Goal: Task Accomplishment & Management: Manage account settings

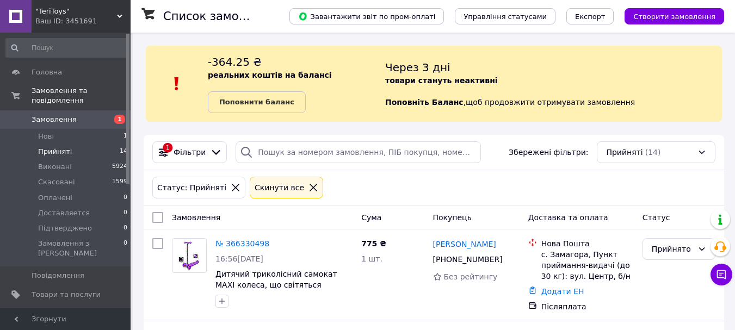
drag, startPoint x: 60, startPoint y: 109, endPoint x: 63, endPoint y: 119, distance: 9.5
click at [60, 115] on span "Замовлення" at bounding box center [54, 120] width 45 height 10
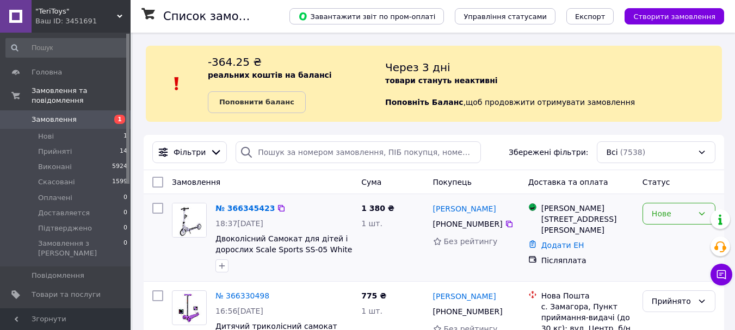
click at [680, 215] on div "Нове" at bounding box center [672, 214] width 41 height 12
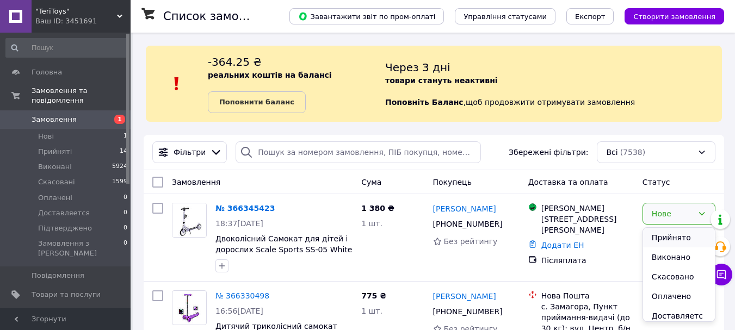
click at [673, 241] on li "Прийнято" at bounding box center [679, 238] width 72 height 20
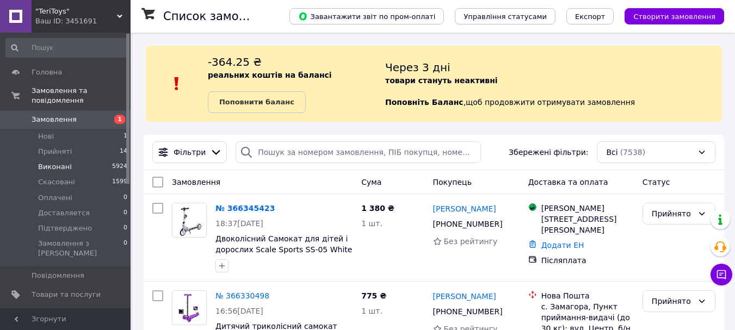
click at [61, 162] on span "Виконані" at bounding box center [55, 167] width 34 height 10
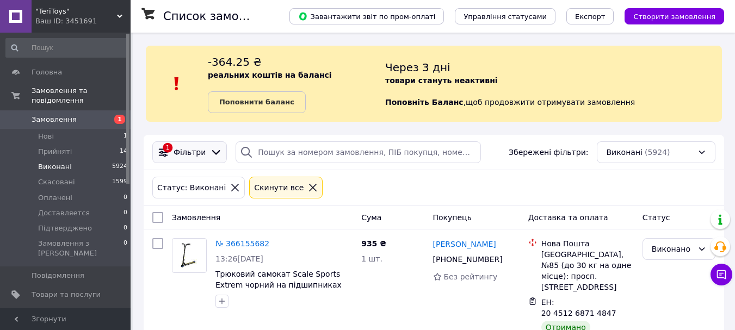
click at [212, 155] on icon at bounding box center [216, 152] width 12 height 12
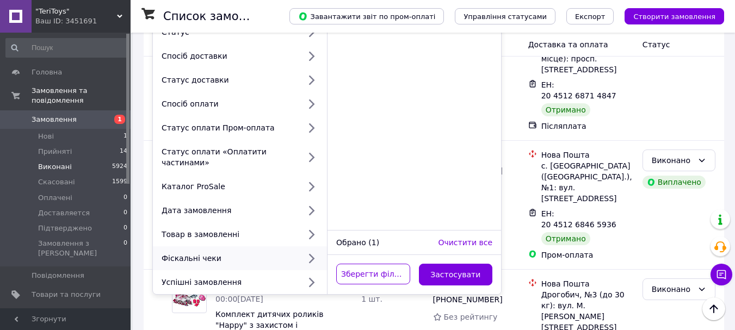
scroll to position [54, 0]
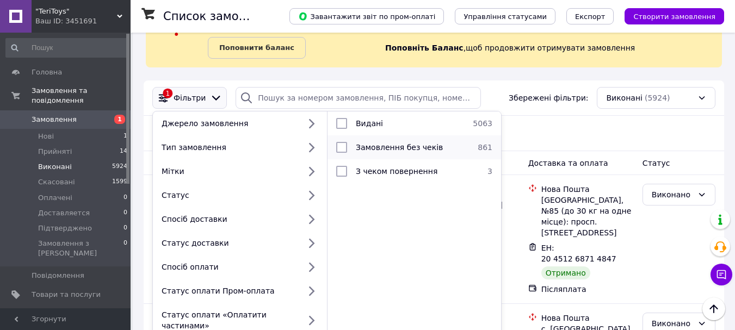
click at [344, 145] on input "checkbox" at bounding box center [341, 147] width 11 height 11
checkbox input "true"
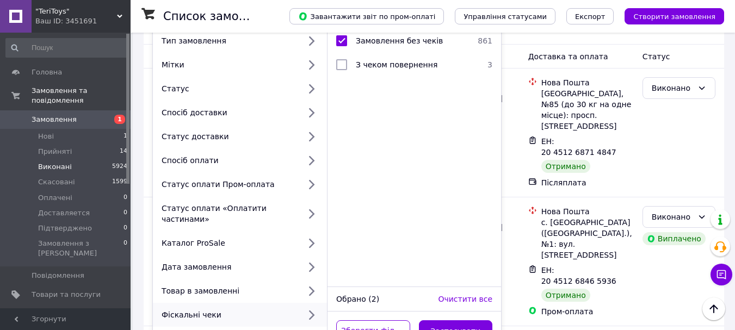
scroll to position [163, 0]
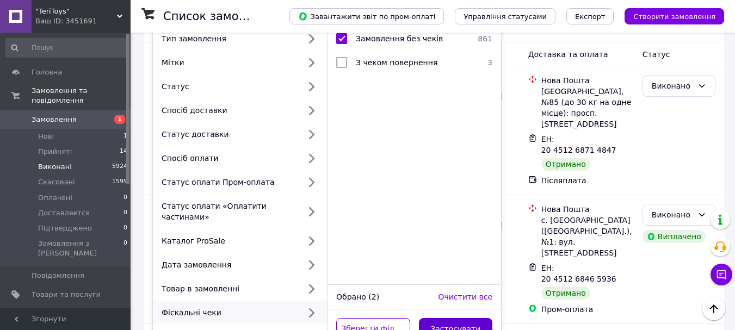
click at [459, 321] on button "Застосувати" at bounding box center [456, 329] width 74 height 22
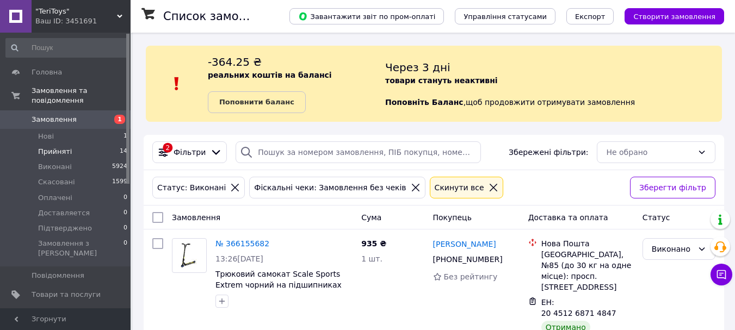
click at [72, 145] on li "Прийняті 14" at bounding box center [67, 151] width 134 height 15
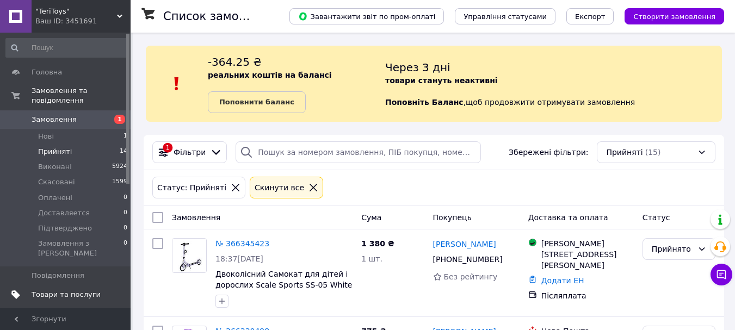
click at [73, 290] on span "Товари та послуги" at bounding box center [66, 295] width 69 height 10
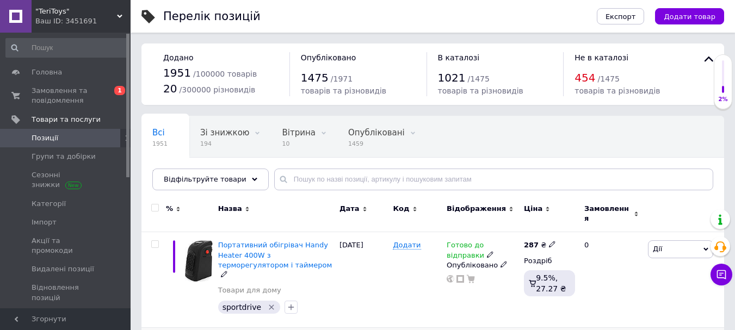
scroll to position [109, 0]
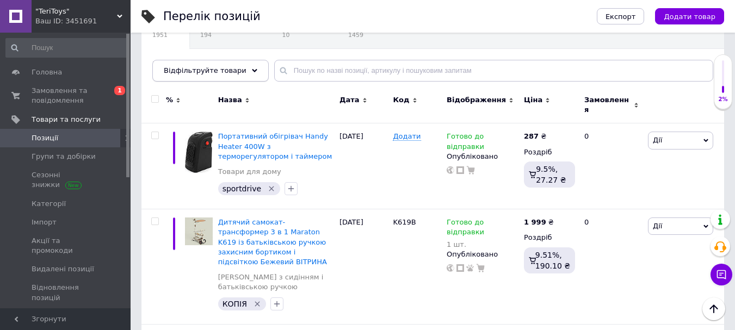
click at [242, 73] on div "Відфільтруйте товари" at bounding box center [210, 71] width 116 height 22
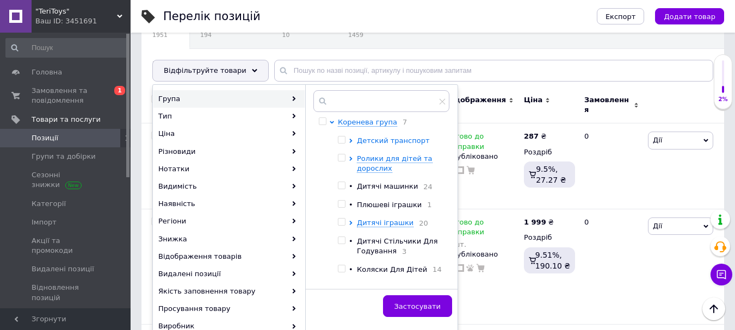
click at [391, 143] on span "Детский транспорт" at bounding box center [393, 141] width 72 height 8
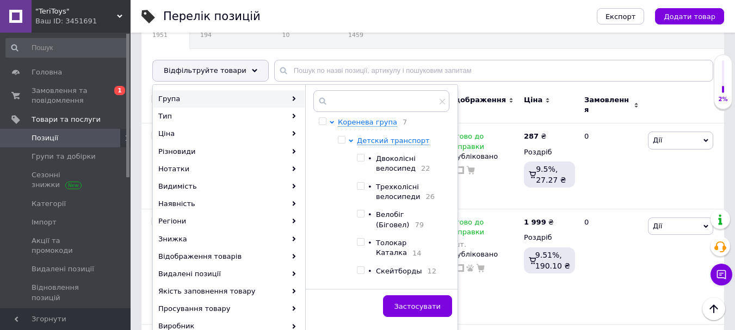
click at [362, 218] on input "checkbox" at bounding box center [360, 214] width 7 height 7
checkbox input "true"
click at [429, 311] on span "Застосувати" at bounding box center [418, 307] width 46 height 8
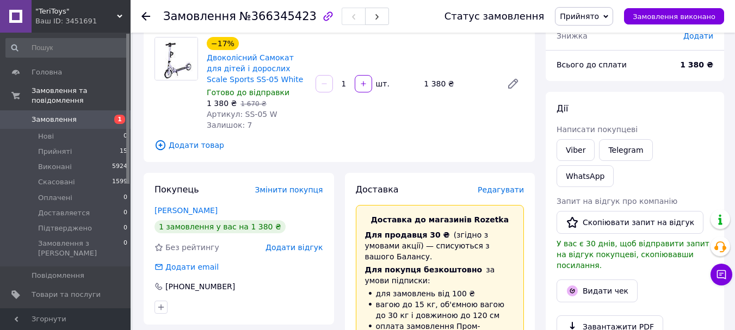
scroll to position [109, 0]
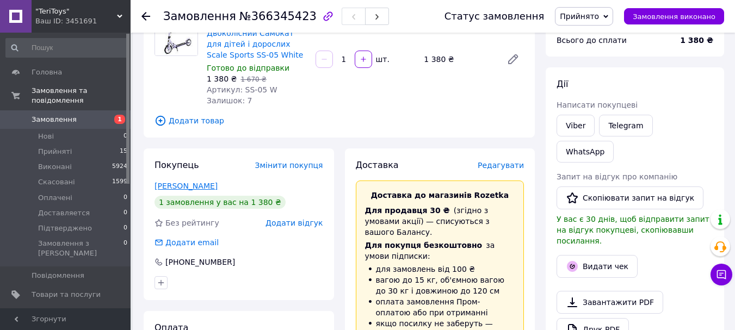
click at [211, 189] on link "[PERSON_NAME]" at bounding box center [186, 186] width 63 height 9
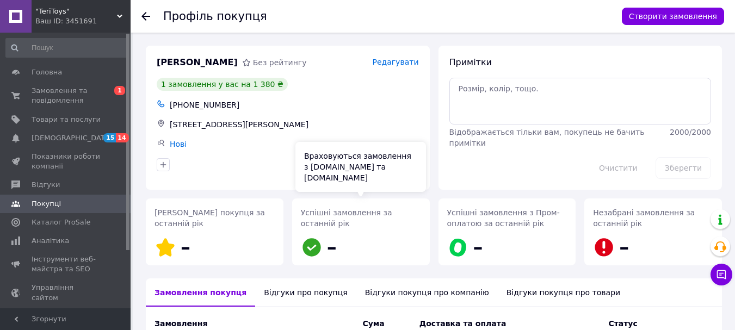
scroll to position [145, 0]
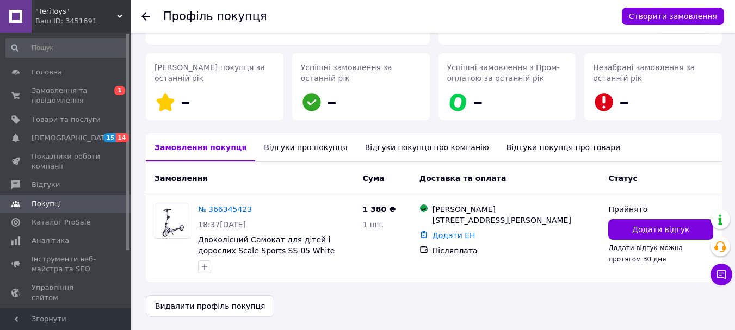
click at [290, 146] on div "Відгуки про покупця" at bounding box center [305, 147] width 101 height 28
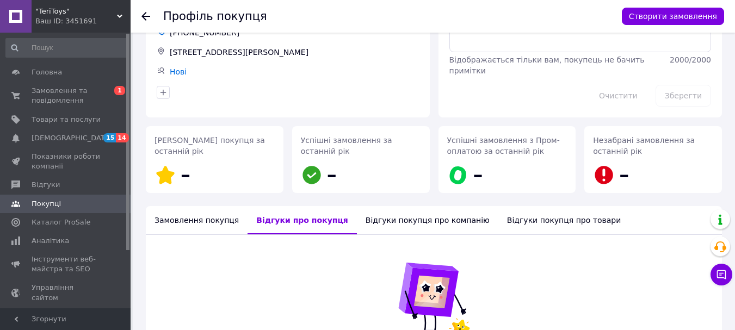
scroll to position [0, 0]
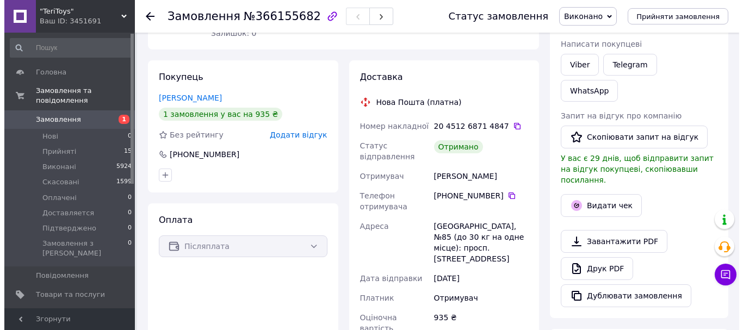
scroll to position [163, 0]
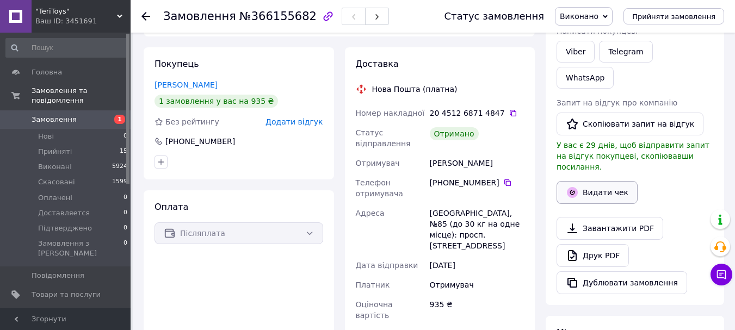
click at [581, 181] on button "Видати чек" at bounding box center [597, 192] width 81 height 23
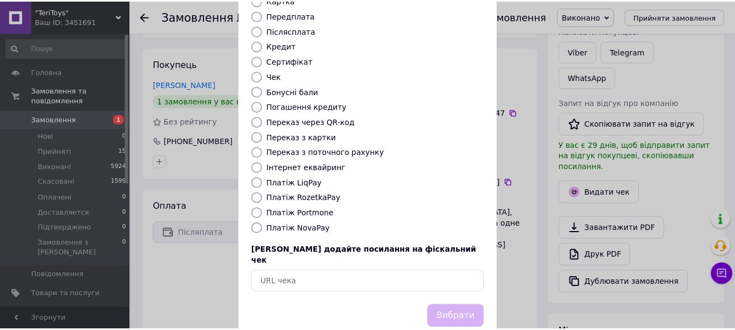
scroll to position [137, 0]
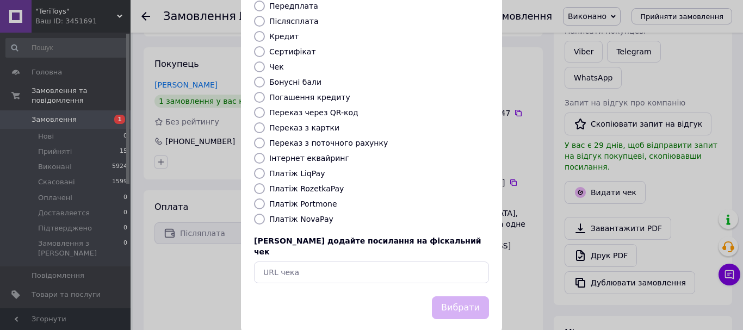
click at [257, 214] on input "Платіж NovaPay" at bounding box center [259, 219] width 11 height 11
radio input "true"
click at [457, 297] on button "Вибрати" at bounding box center [460, 308] width 57 height 23
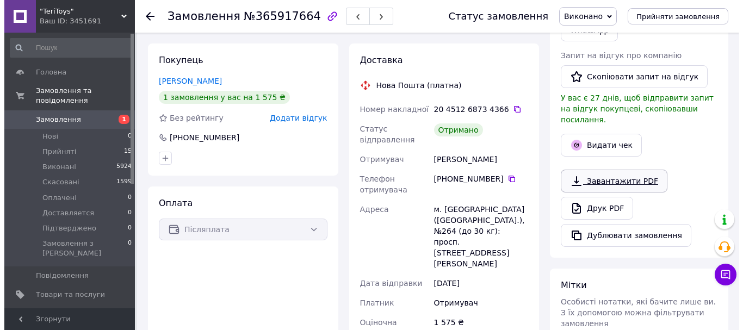
scroll to position [218, 0]
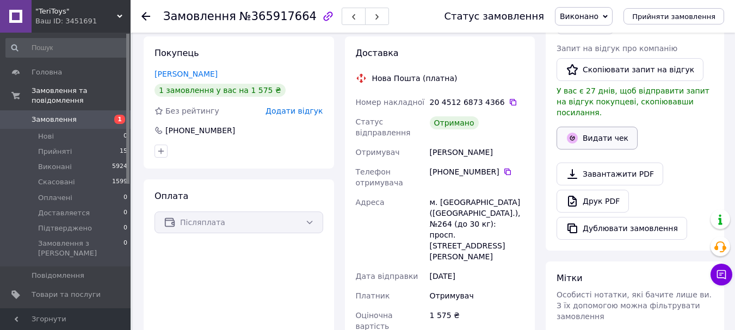
click at [578, 132] on icon "button" at bounding box center [572, 138] width 13 height 13
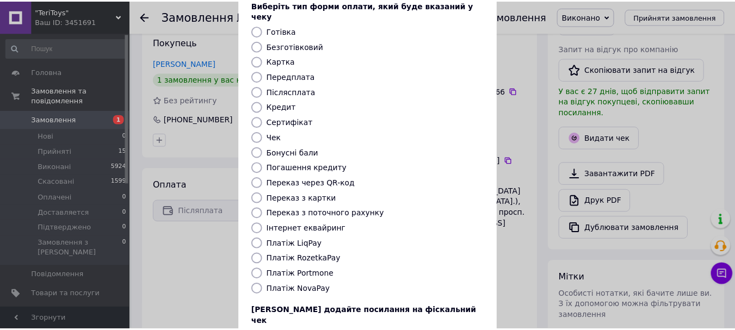
scroll to position [109, 0]
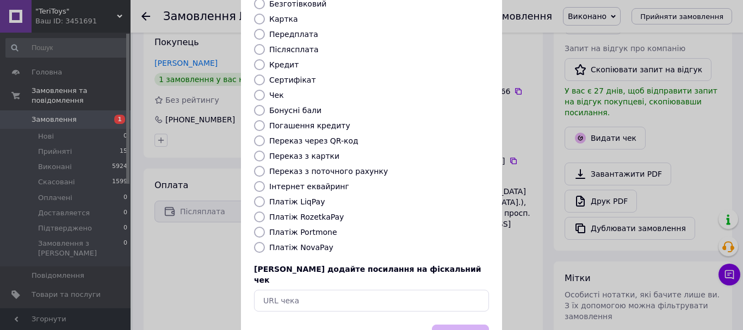
drag, startPoint x: 261, startPoint y: 234, endPoint x: 279, endPoint y: 242, distance: 20.2
click at [261, 242] on input "Платіж NovaPay" at bounding box center [259, 247] width 11 height 11
radio input "true"
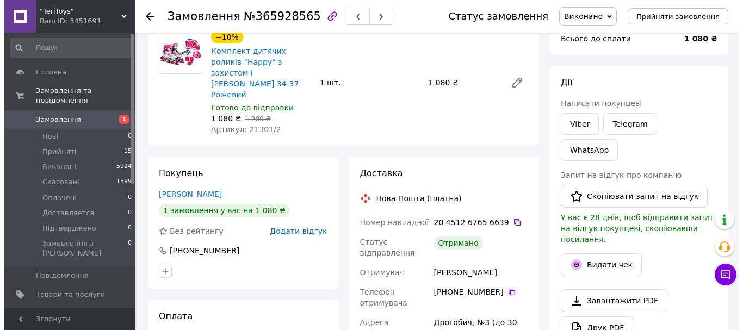
scroll to position [218, 0]
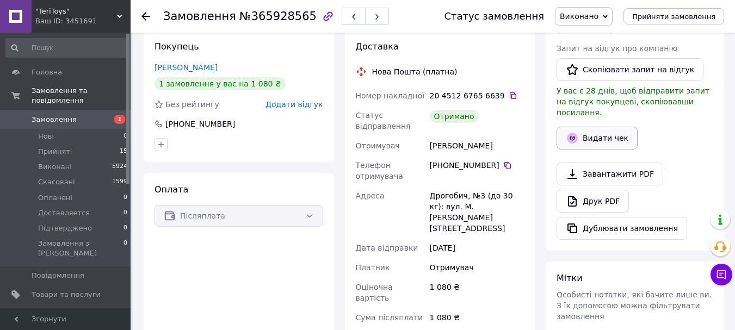
click at [583, 127] on button "Видати чек" at bounding box center [597, 138] width 81 height 23
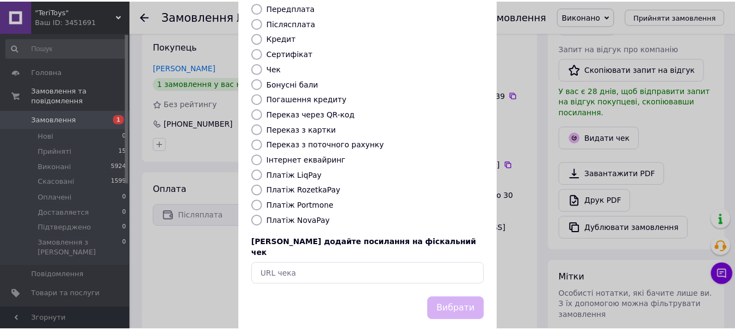
scroll to position [137, 0]
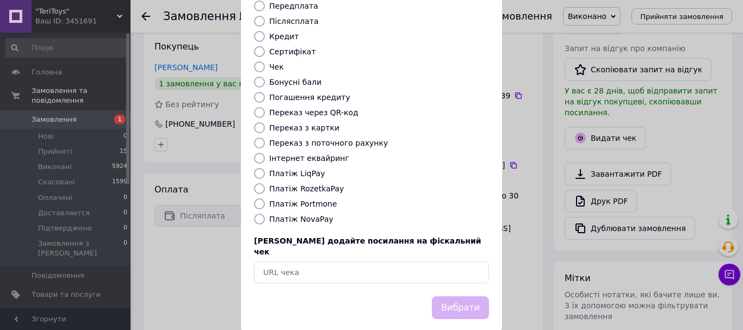
click at [256, 214] on input "Платіж NovaPay" at bounding box center [259, 219] width 11 height 11
radio input "true"
click at [463, 297] on button "Вибрати" at bounding box center [460, 308] width 57 height 23
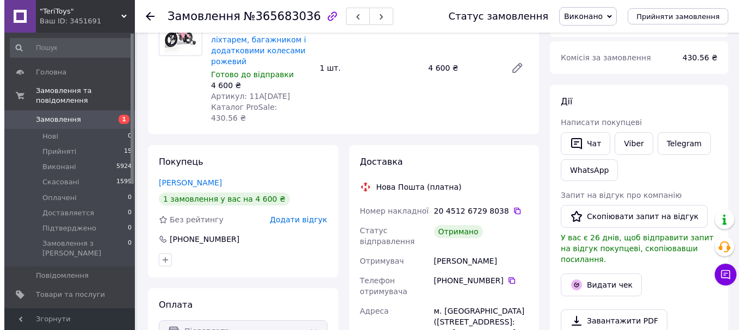
scroll to position [218, 0]
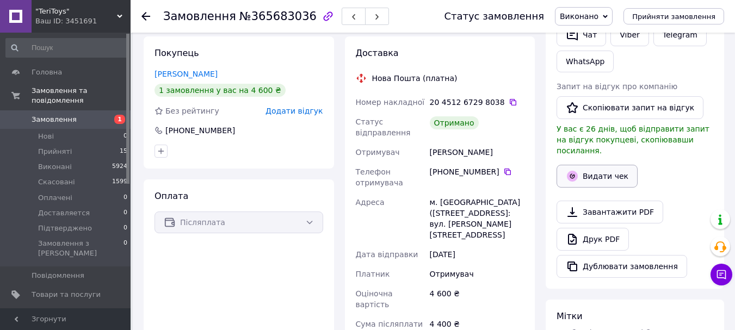
click at [586, 167] on button "Видати чек" at bounding box center [597, 176] width 81 height 23
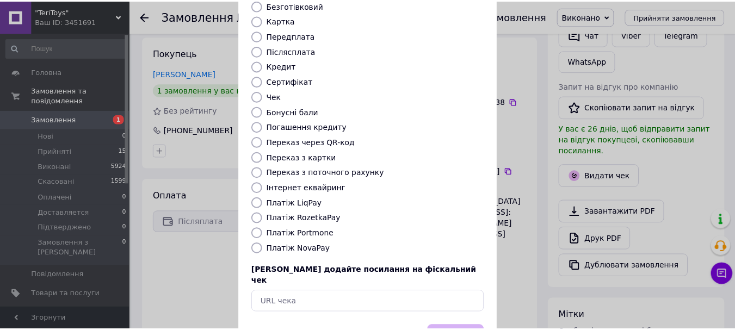
scroll to position [109, 0]
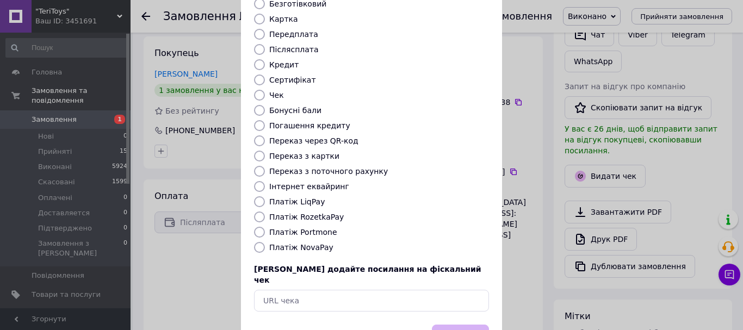
click at [262, 242] on input "Платіж NovaPay" at bounding box center [259, 247] width 11 height 11
radio input "true"
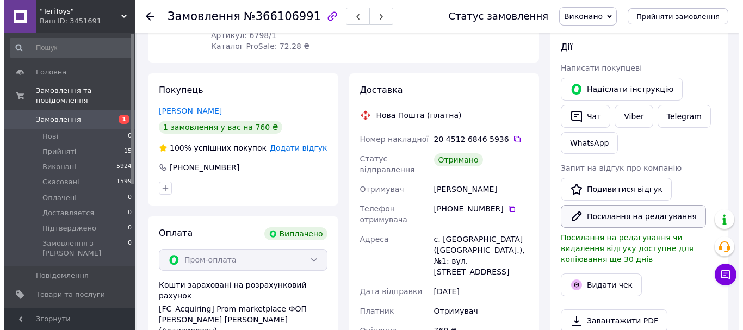
scroll to position [218, 0]
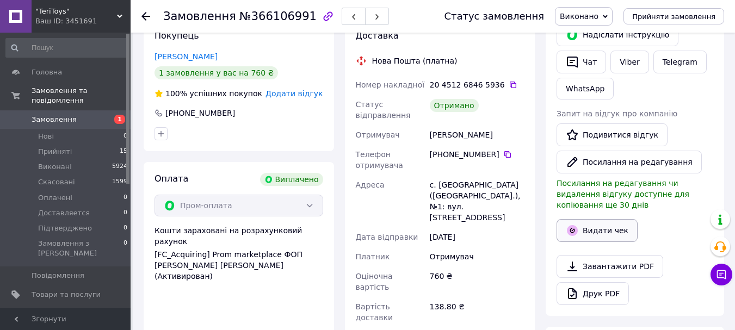
click at [582, 219] on button "Видати чек" at bounding box center [597, 230] width 81 height 23
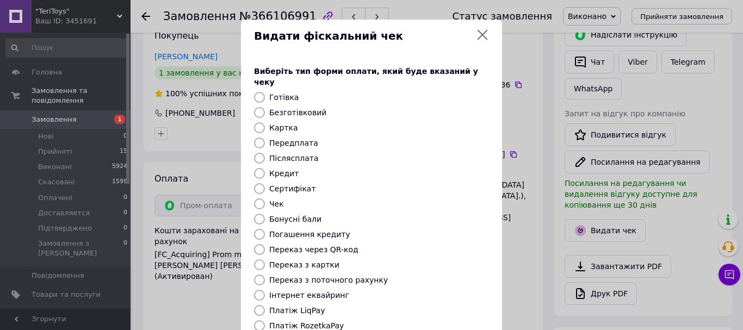
scroll to position [37, 0]
click at [258, 107] on input "Безготівковий" at bounding box center [259, 112] width 11 height 11
radio input "true"
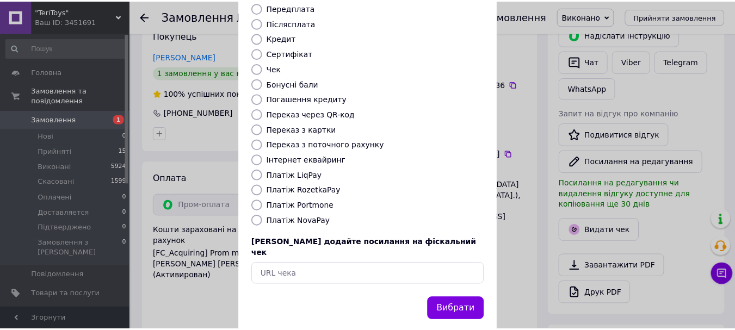
scroll to position [137, 0]
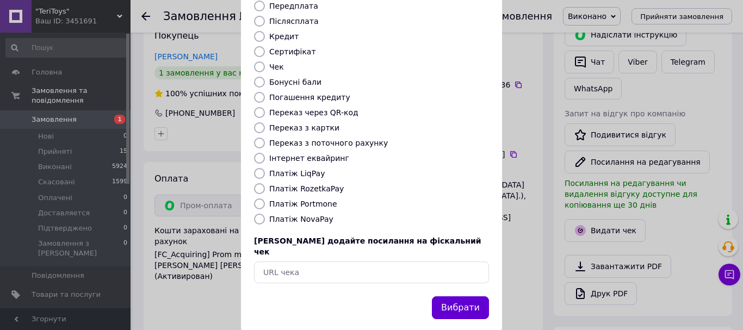
click at [467, 297] on button "Вибрати" at bounding box center [460, 308] width 57 height 23
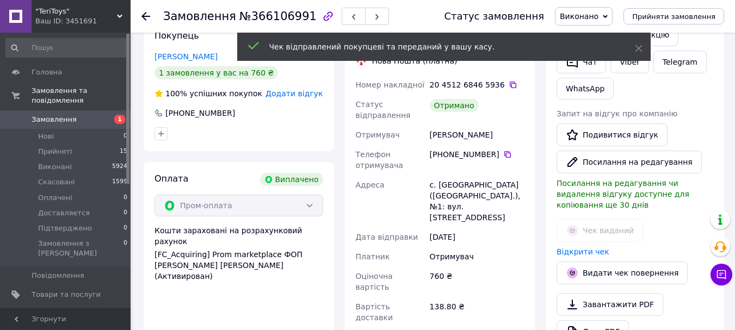
scroll to position [48, 0]
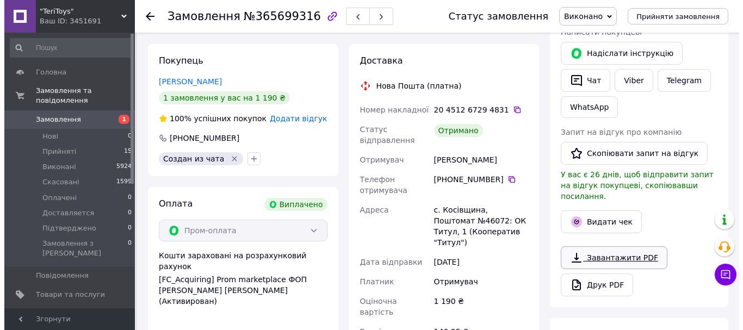
scroll to position [218, 0]
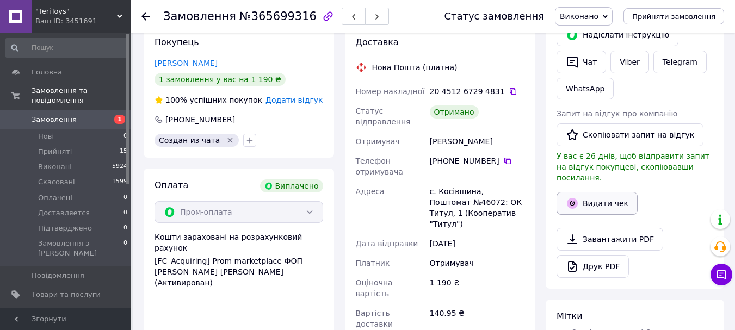
click at [574, 198] on icon "button" at bounding box center [572, 203] width 11 height 11
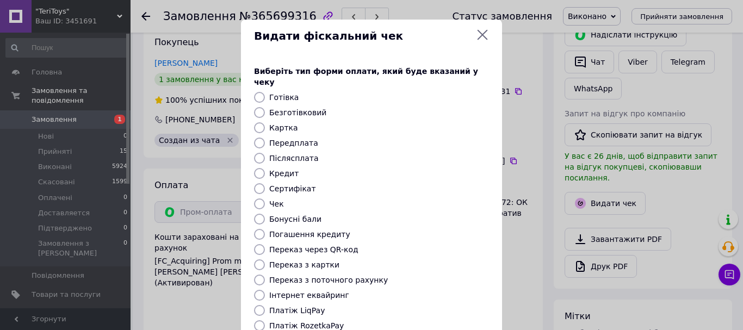
click at [261, 107] on input "Безготівковий" at bounding box center [259, 112] width 11 height 11
radio input "true"
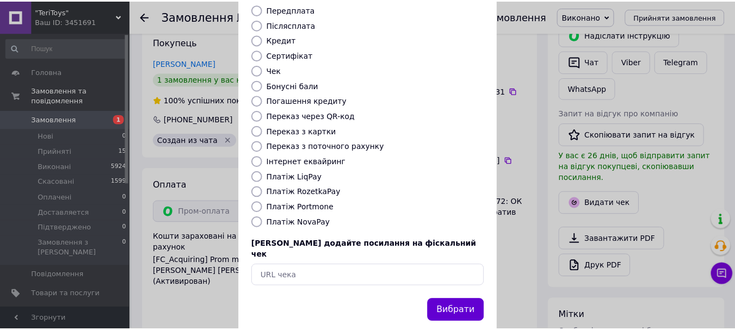
scroll to position [137, 0]
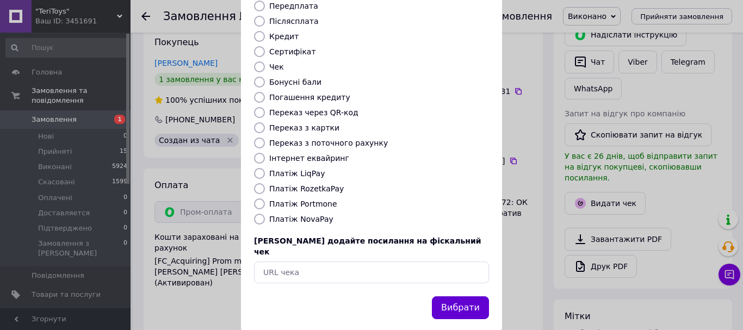
click at [465, 297] on button "Вибрати" at bounding box center [460, 308] width 57 height 23
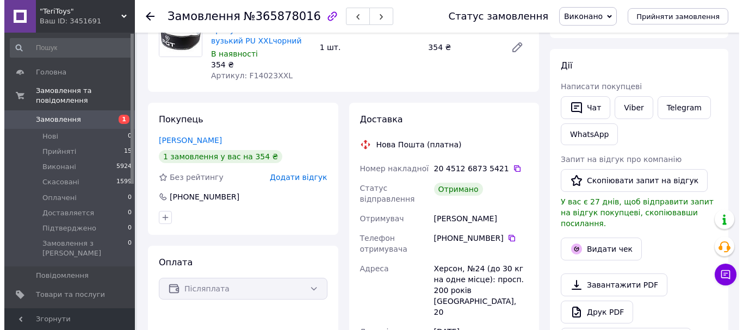
scroll to position [163, 0]
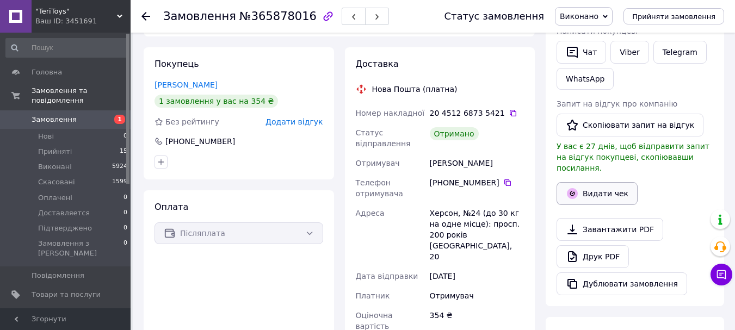
click at [576, 187] on icon "button" at bounding box center [572, 193] width 13 height 13
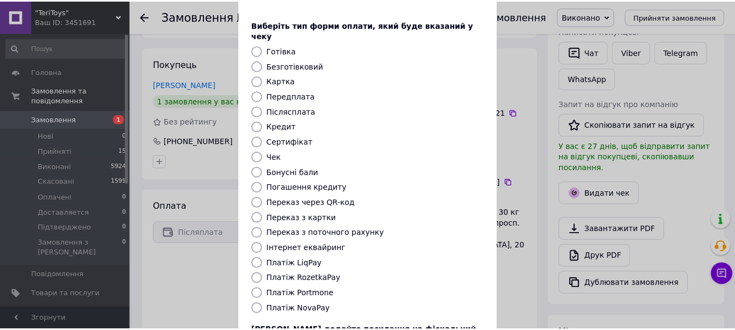
scroll to position [109, 0]
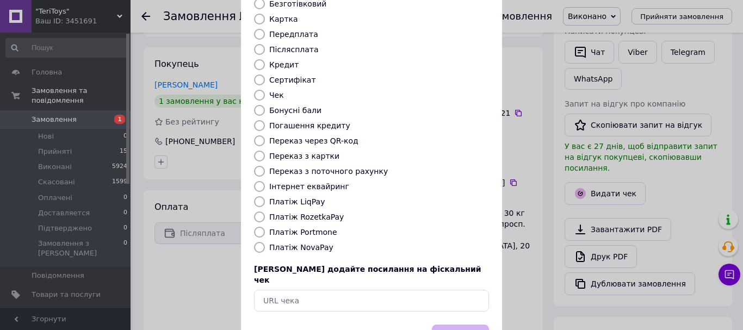
click at [257, 242] on input "Платіж NovaPay" at bounding box center [259, 247] width 11 height 11
radio input "true"
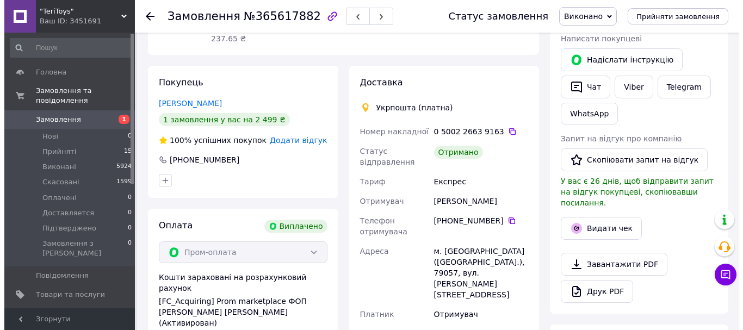
scroll to position [218, 0]
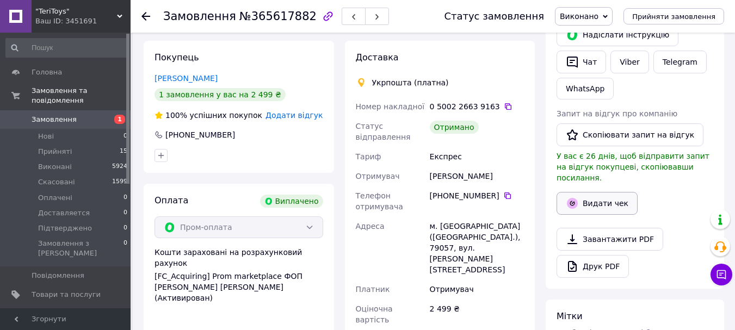
click at [577, 198] on icon "button" at bounding box center [572, 203] width 11 height 11
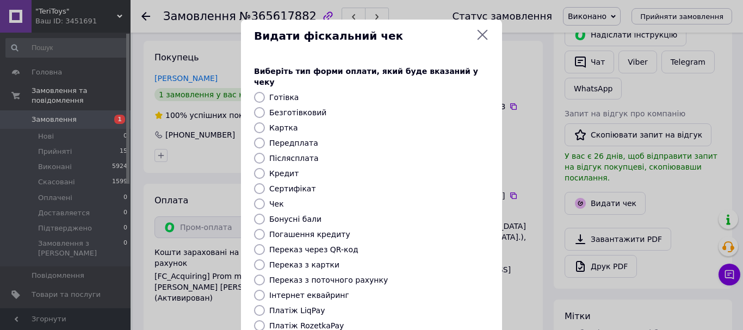
click at [262, 107] on input "Безготівковий" at bounding box center [259, 112] width 11 height 11
radio input "true"
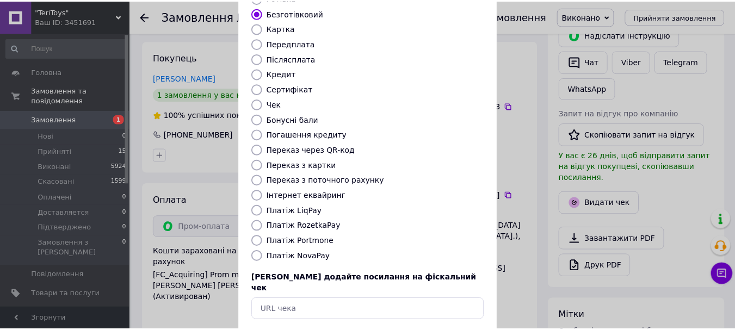
scroll to position [137, 0]
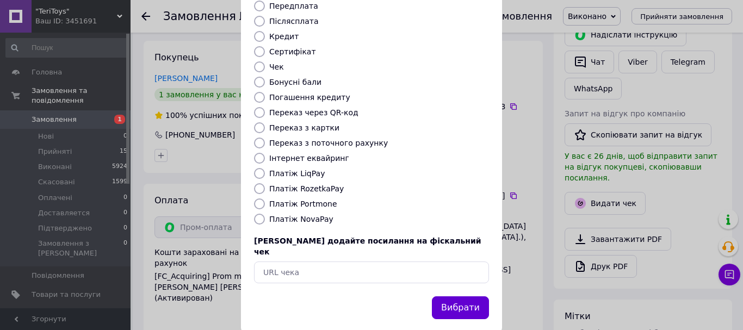
click at [464, 297] on button "Вибрати" at bounding box center [460, 308] width 57 height 23
